Goal: Browse casually: Explore the website without a specific task or goal

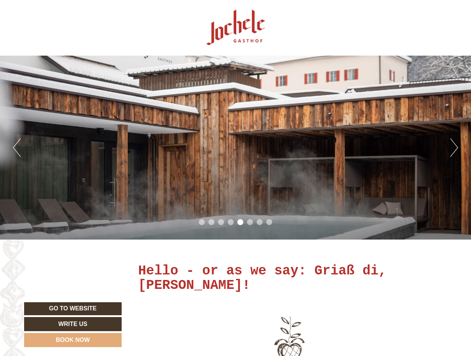
click at [235, 178] on div "Previous Next 1 2 3 4 5 6 7 8" at bounding box center [235, 148] width 471 height 184
click at [17, 148] on button "Previous" at bounding box center [17, 147] width 8 height 19
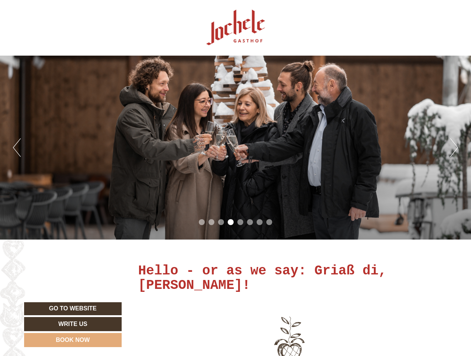
click at [235, 148] on div "Previous Next 1 2 3 4 5 6 7 8" at bounding box center [235, 148] width 471 height 184
click at [454, 148] on button "Next" at bounding box center [454, 147] width 8 height 19
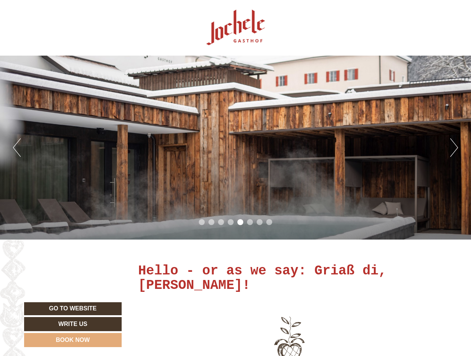
click at [202, 222] on li "1" at bounding box center [202, 222] width 6 height 6
click at [211, 222] on li "2" at bounding box center [211, 222] width 6 height 6
click at [221, 222] on li "3" at bounding box center [221, 222] width 6 height 6
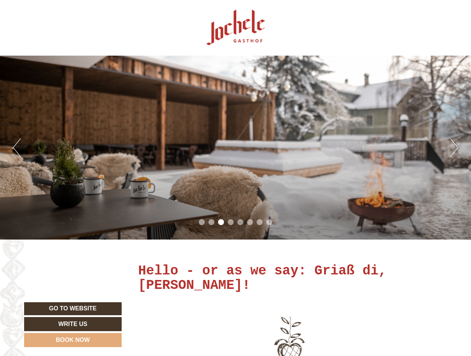
click at [231, 222] on li "4" at bounding box center [231, 222] width 6 height 6
click at [240, 222] on li "5" at bounding box center [240, 222] width 6 height 6
